Goal: Submit feedback/report problem

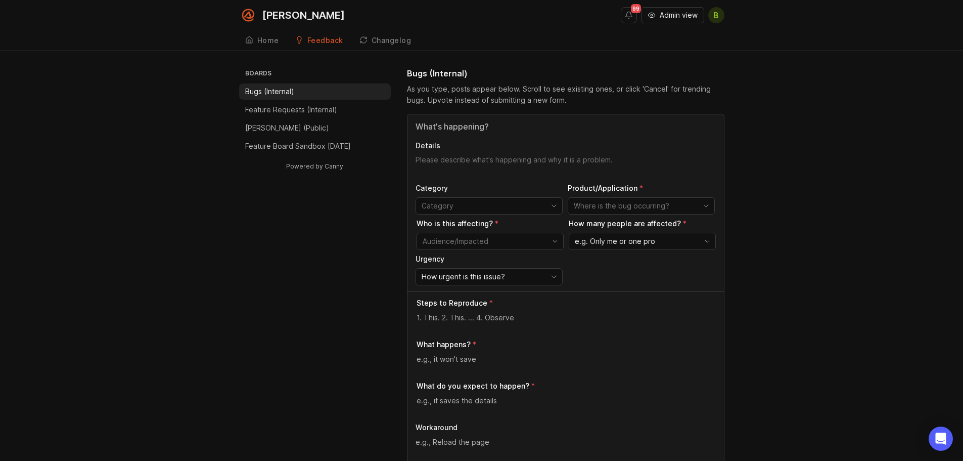
click at [448, 130] on input "Title" at bounding box center [566, 126] width 300 height 12
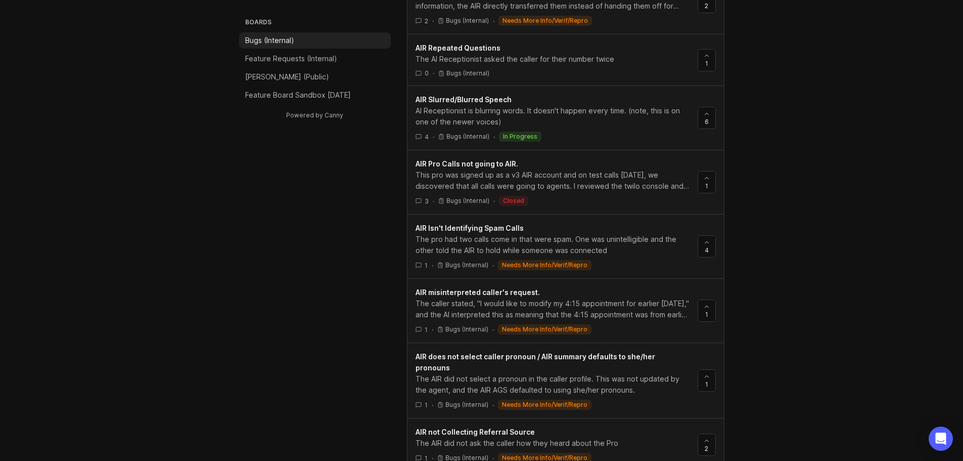
scroll to position [973, 0]
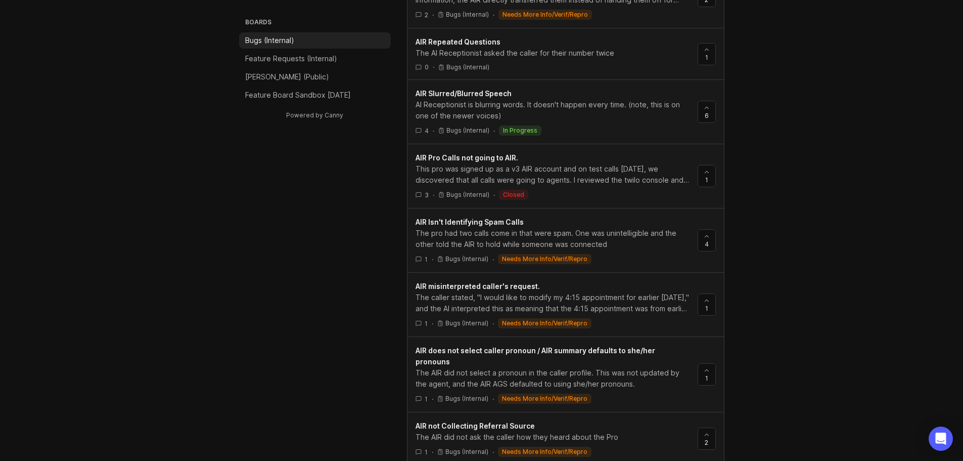
click at [899, 230] on div "Boards Bugs (Internal) Feature Requests (Internal) [PERSON_NAME] (Public) Featu…" at bounding box center [481, 15] width 963 height 1840
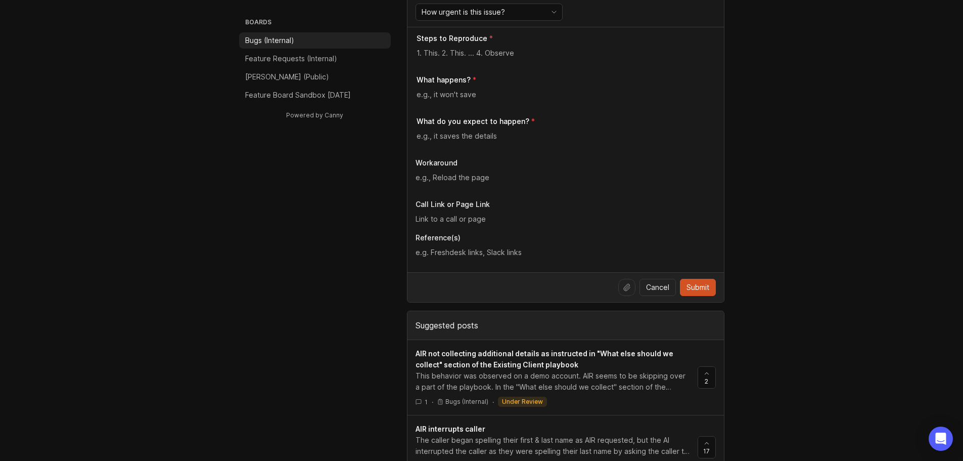
scroll to position [113, 0]
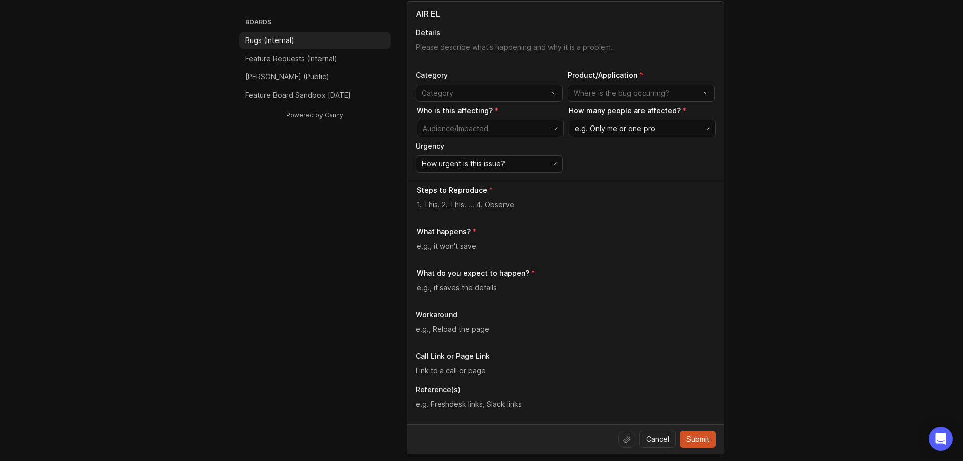
click at [495, 93] on input "toggle menu" at bounding box center [483, 92] width 123 height 11
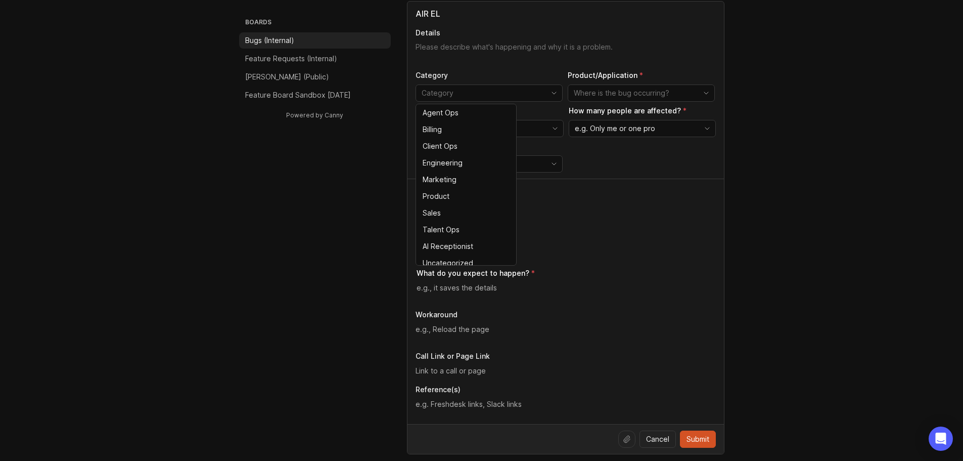
click at [630, 92] on input "toggle menu" at bounding box center [635, 92] width 123 height 11
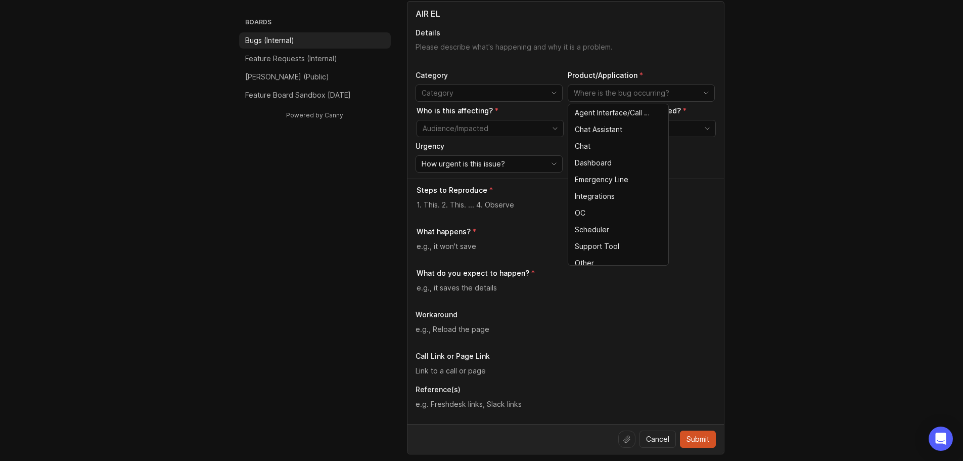
click at [482, 133] on input "toggle menu" at bounding box center [484, 128] width 123 height 11
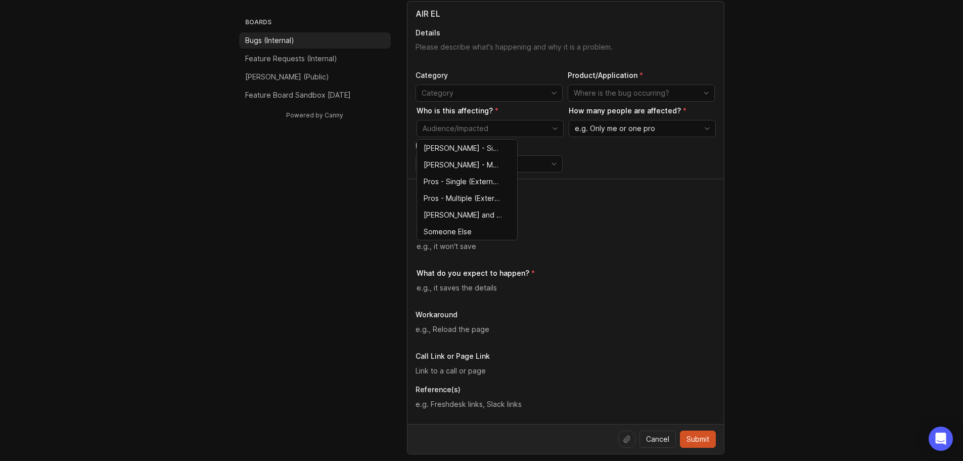
click at [618, 128] on span "e.g. Only me or one pro" at bounding box center [615, 128] width 80 height 11
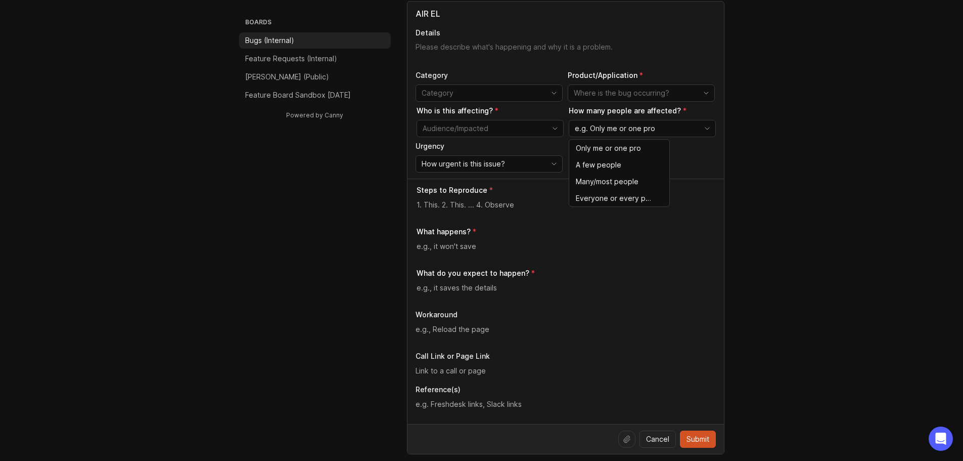
click at [513, 159] on div "How urgent is this issue?" at bounding box center [481, 164] width 130 height 16
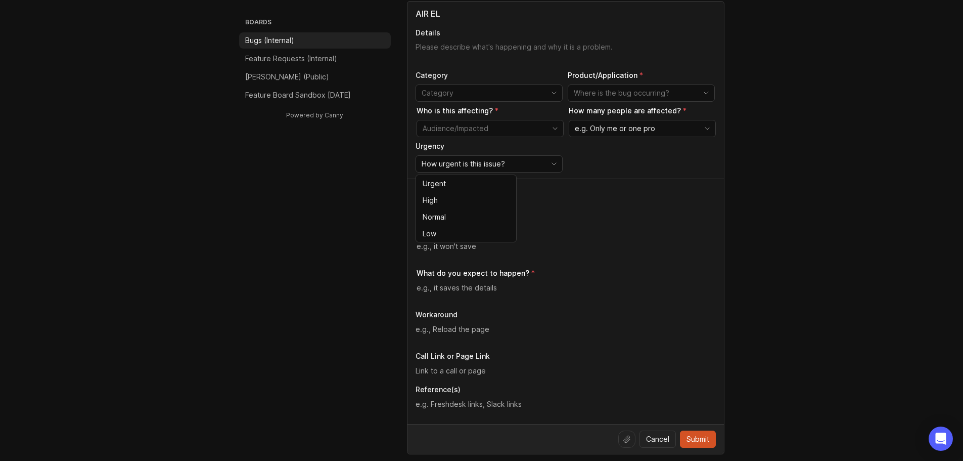
drag, startPoint x: 779, startPoint y: 198, endPoint x: 778, endPoint y: 208, distance: 10.1
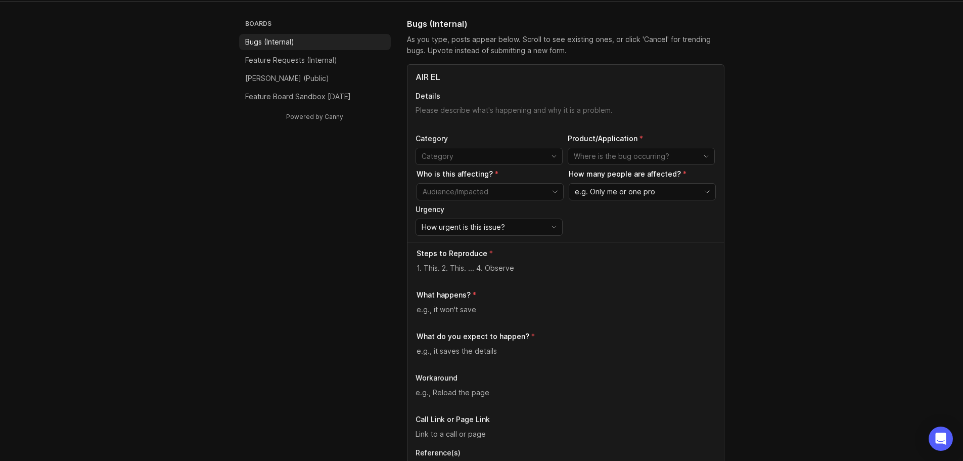
scroll to position [0, 0]
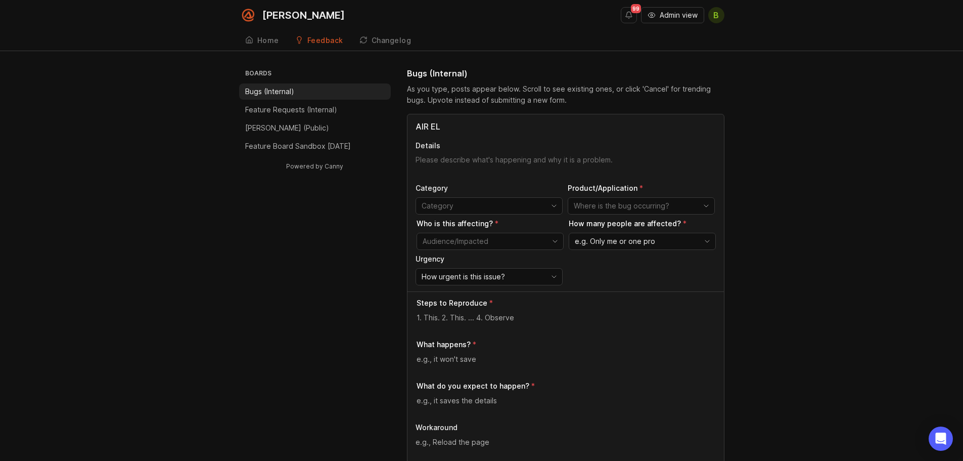
click at [446, 122] on input "AIR EL" at bounding box center [566, 126] width 300 height 12
type input "A"
click at [420, 125] on input "EL" at bounding box center [566, 126] width 300 height 12
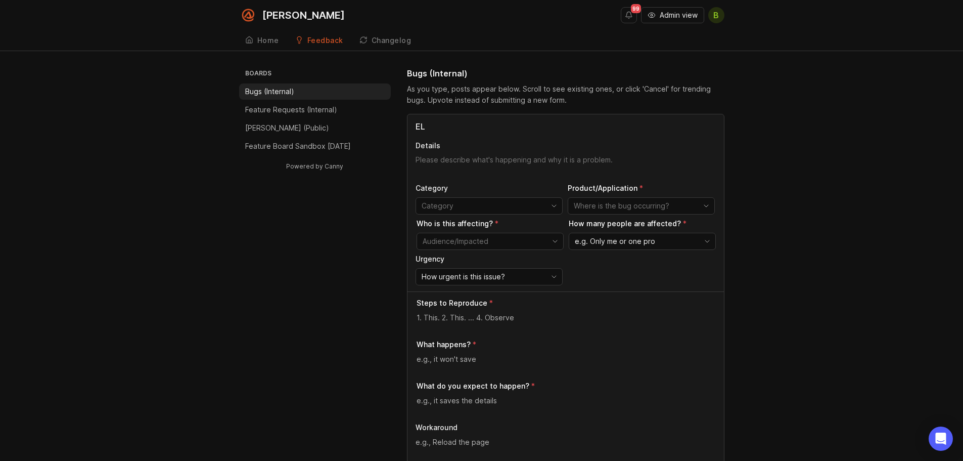
click at [420, 125] on input "EL" at bounding box center [566, 126] width 300 height 12
click at [590, 122] on input "FYI AIR for EL calls is not being consistent" at bounding box center [566, 126] width 300 height 12
click at [667, 128] on input "FYI AIR for EL calls is not being consistent when posting time" at bounding box center [566, 126] width 300 height 12
type input "FYI AIR for EL calls is not being consistent when posting time that needs to be…"
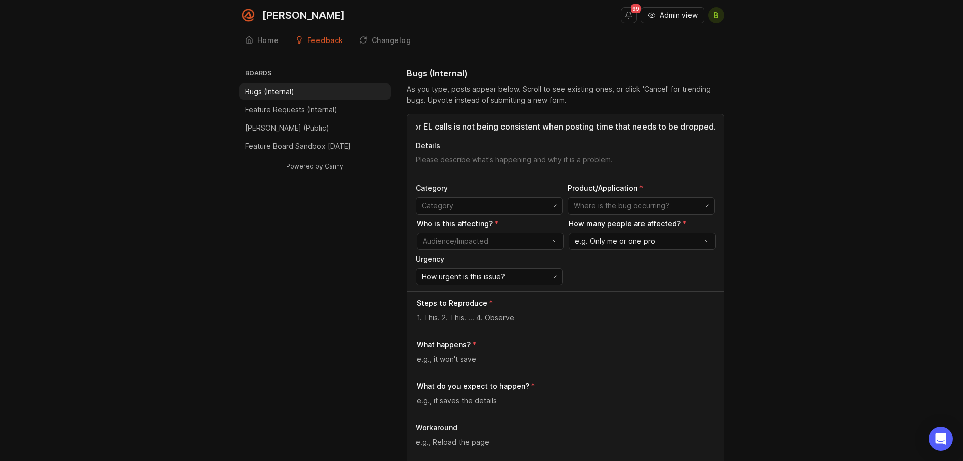
click at [609, 154] on div "FYI AIR for EL calls is not being consistent when posting time that needs to be…" at bounding box center [566, 202] width 317 height 177
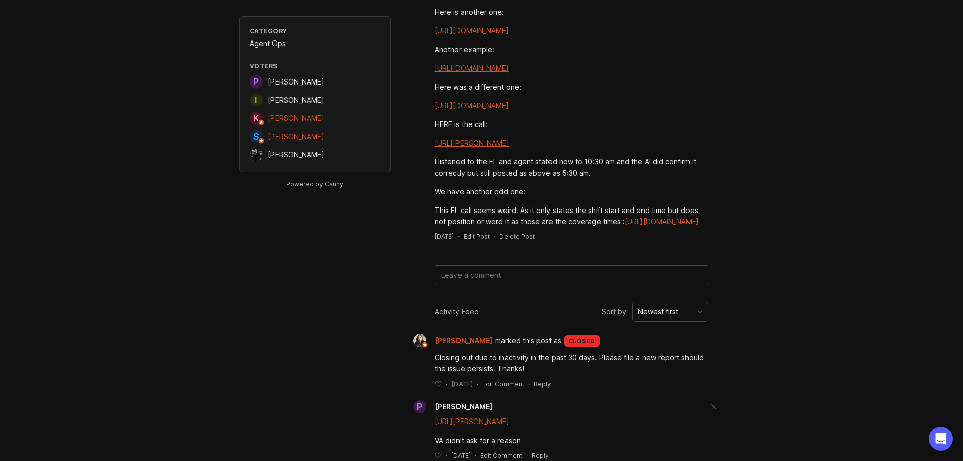
scroll to position [253, 0]
